Goal: Register for event/course

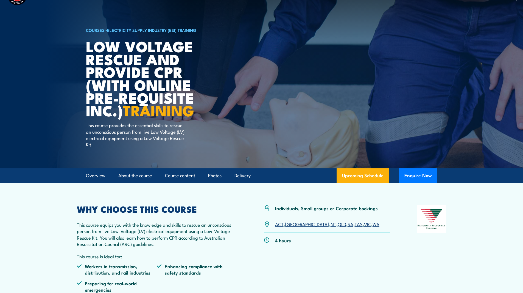
scroll to position [110, 0]
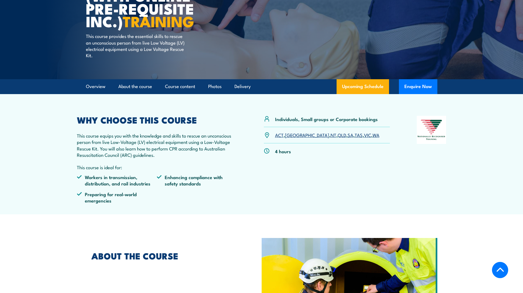
click at [290, 135] on link "[GEOGRAPHIC_DATA]" at bounding box center [307, 134] width 44 height 7
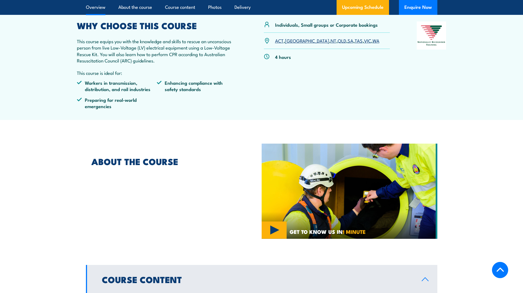
scroll to position [247, 0]
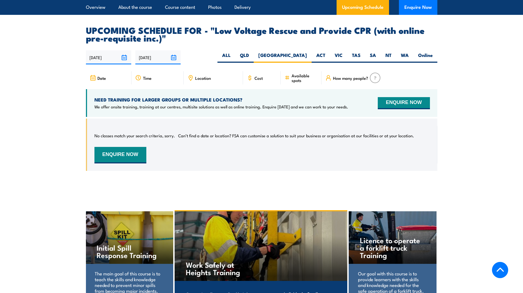
scroll to position [775, 0]
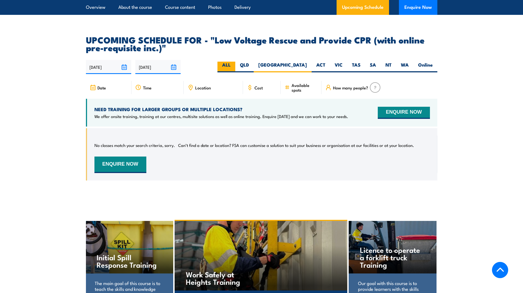
click at [235, 62] on label "ALL" at bounding box center [227, 67] width 18 height 11
click at [234, 62] on input "ALL" at bounding box center [233, 64] width 4 height 4
radio input "true"
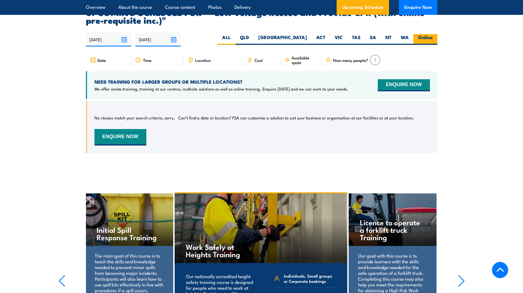
click at [418, 34] on label "Online" at bounding box center [426, 39] width 24 height 11
click at [433, 34] on input "Online" at bounding box center [435, 36] width 4 height 4
radio input "true"
click at [388, 34] on label "NT" at bounding box center [388, 39] width 15 height 11
click at [392, 34] on input "NT" at bounding box center [394, 36] width 4 height 4
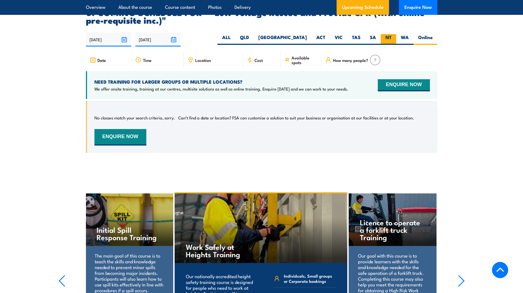
radio input "true"
click at [368, 34] on label "SA" at bounding box center [373, 39] width 16 height 11
click at [376, 34] on input "SA" at bounding box center [378, 36] width 4 height 4
radio input "true"
click at [361, 7] on link "Upcoming Schedule" at bounding box center [363, 7] width 52 height 15
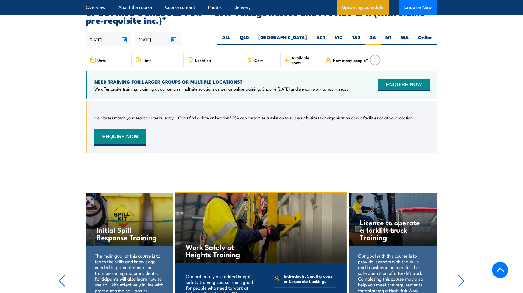
click at [360, 5] on link "Upcoming Schedule" at bounding box center [363, 7] width 52 height 15
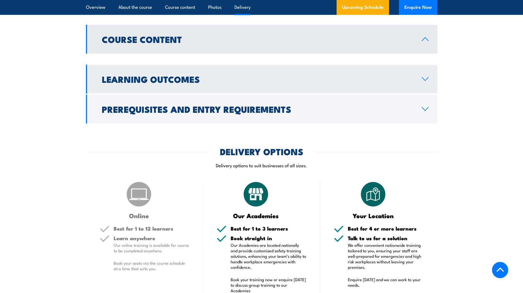
scroll to position [528, 0]
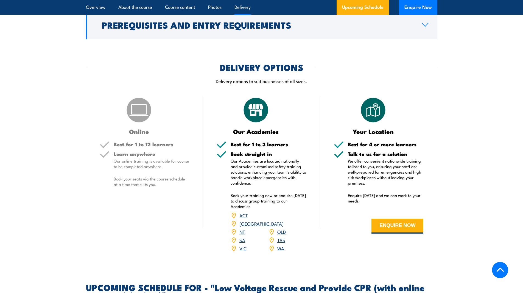
click at [278, 228] on link "QLD" at bounding box center [281, 231] width 9 height 7
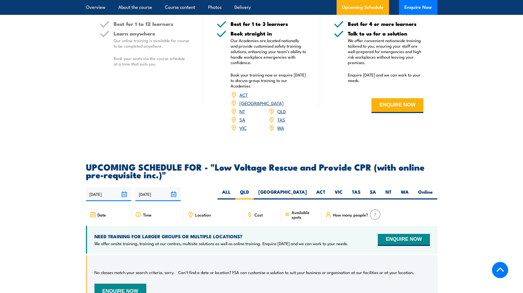
scroll to position [555, 0]
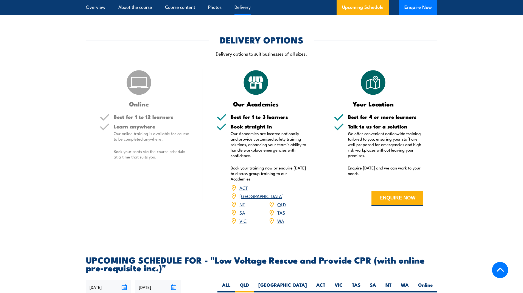
drag, startPoint x: 40, startPoint y: 237, endPoint x: 44, endPoint y: 236, distance: 4.5
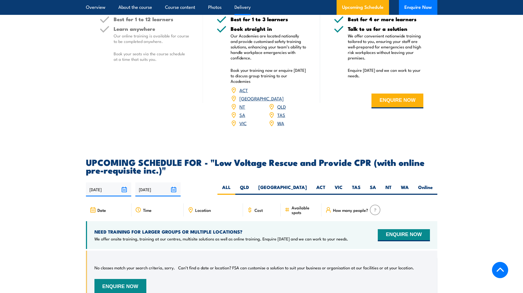
scroll to position [742, 0]
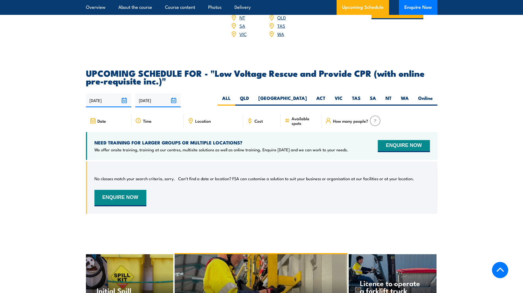
click at [281, 93] on div "[DATE] [DATE]" at bounding box center [262, 100] width 352 height 14
click at [254, 95] on label "QLD" at bounding box center [244, 100] width 18 height 11
click at [253, 95] on input "QLD" at bounding box center [251, 97] width 4 height 4
radio input "true"
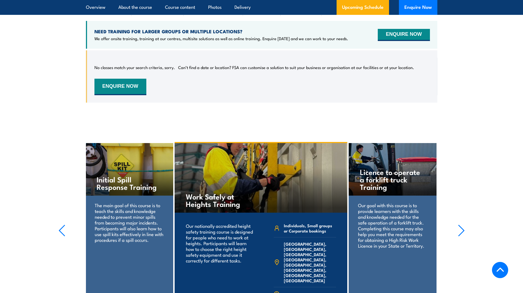
scroll to position [824, 0]
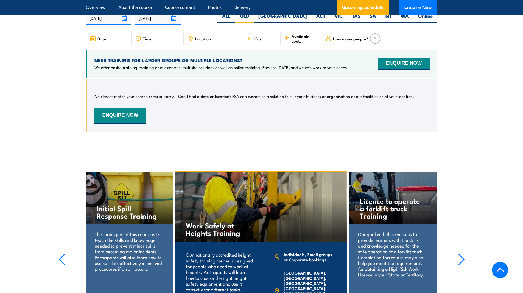
drag, startPoint x: 316, startPoint y: 148, endPoint x: 321, endPoint y: 146, distance: 5.0
